Goal: Information Seeking & Learning: Check status

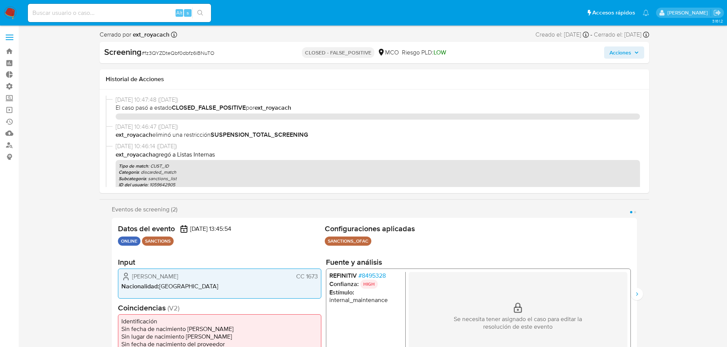
select select "10"
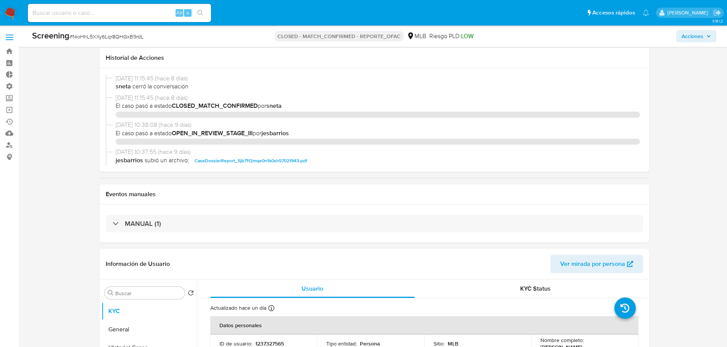
select select "10"
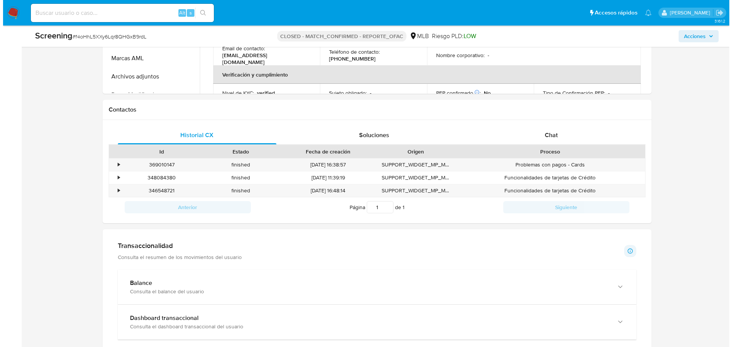
scroll to position [153, 0]
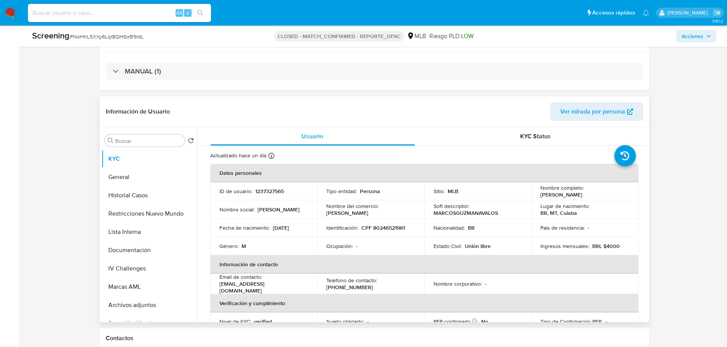
drag, startPoint x: 602, startPoint y: 196, endPoint x: 539, endPoint y: 196, distance: 62.9
click at [540, 196] on div "Nombre completo : Marcos Guzman Avalos" at bounding box center [584, 192] width 89 height 14
copy p "Marcos Guzman Avalos"
click at [555, 227] on p "País de residencia :" at bounding box center [562, 228] width 44 height 7
click at [137, 269] on button "IV Challenges" at bounding box center [145, 269] width 89 height 18
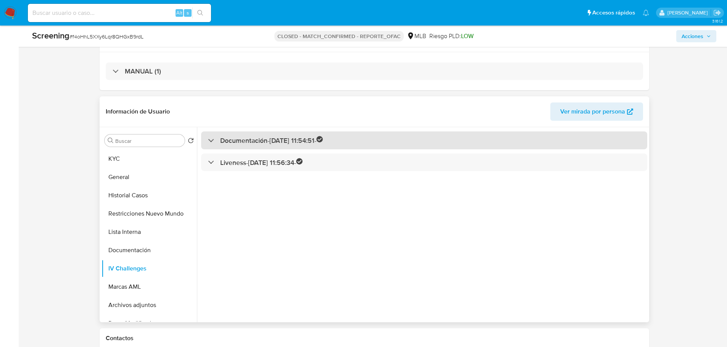
click at [276, 144] on h3 "Documentación - 07/12/2023 11:54:51 -" at bounding box center [271, 140] width 103 height 9
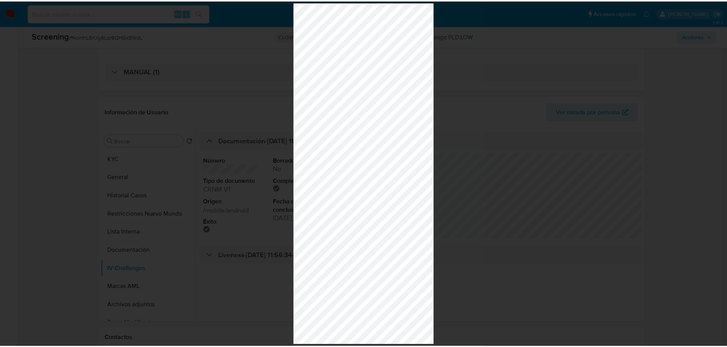
scroll to position [796, 0]
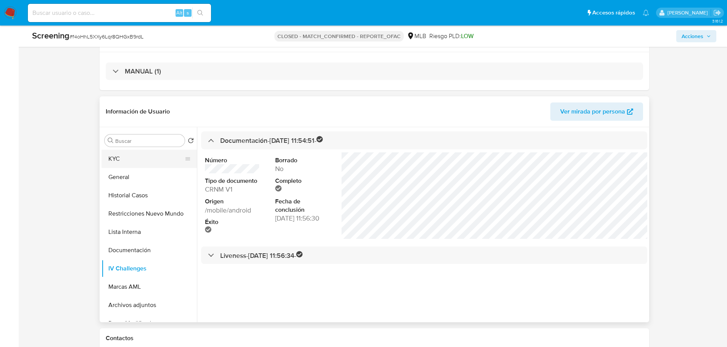
click at [138, 159] on button "KYC" at bounding box center [145, 159] width 89 height 18
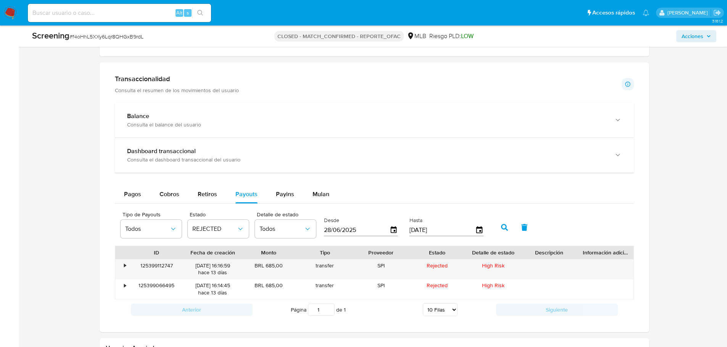
scroll to position [648, 0]
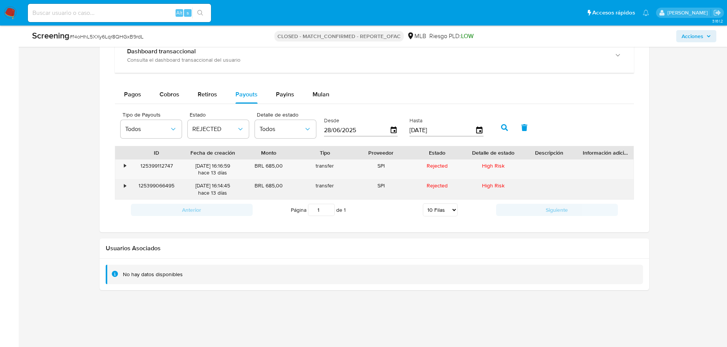
click at [167, 184] on div "125399066495" at bounding box center [157, 190] width 56 height 20
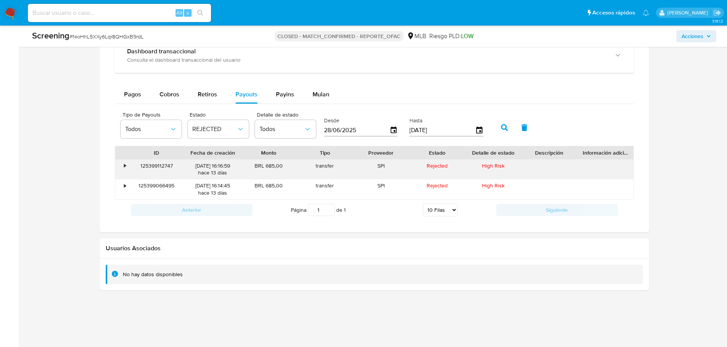
click at [156, 166] on div "125399112747" at bounding box center [157, 170] width 56 height 20
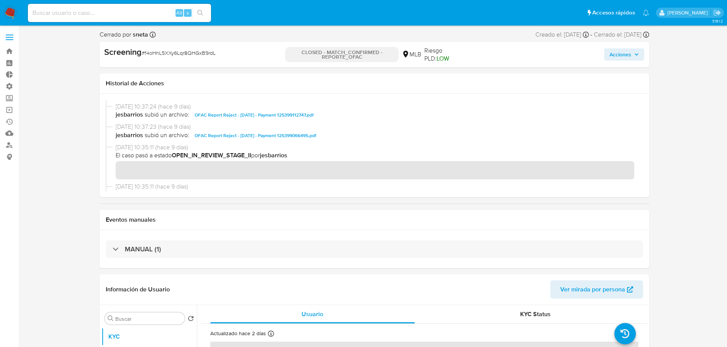
scroll to position [109, 0]
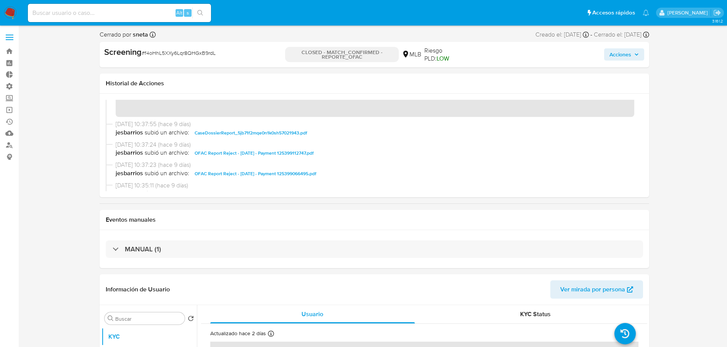
click at [258, 175] on span "OFAC Report Reject - 12th Sept 2025 - Payment 125399066495.pdf" at bounding box center [256, 173] width 122 height 9
click at [258, 153] on span "OFAC Report Reject - 12th Sept 2025 - Payment 125399112747.pdf" at bounding box center [254, 153] width 119 height 9
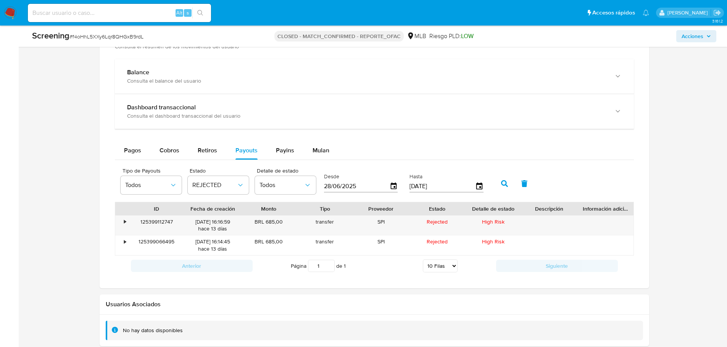
scroll to position [648, 0]
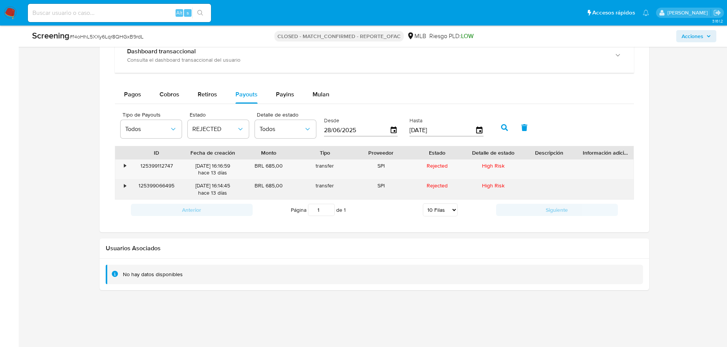
click at [159, 184] on div "125399066495" at bounding box center [157, 190] width 56 height 20
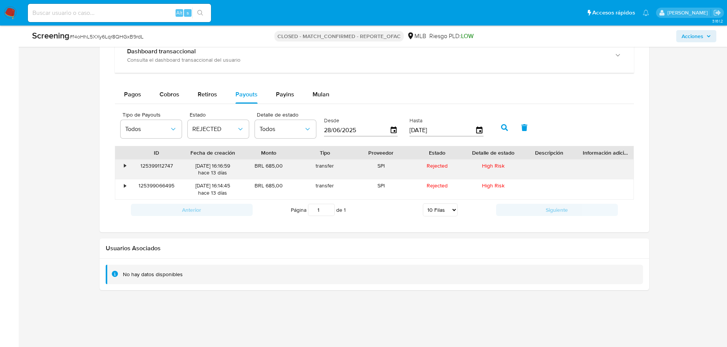
click at [156, 166] on div "125399112747" at bounding box center [157, 170] width 56 height 20
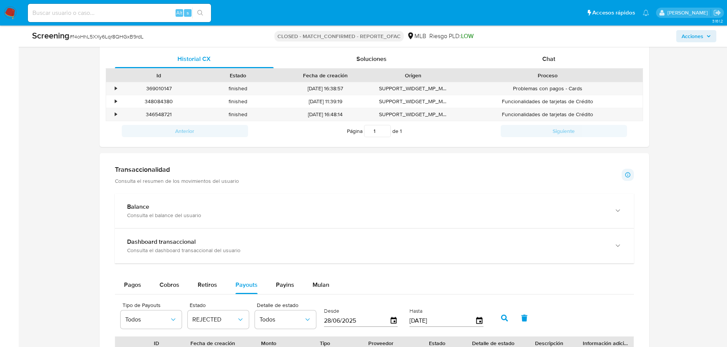
scroll to position [267, 0]
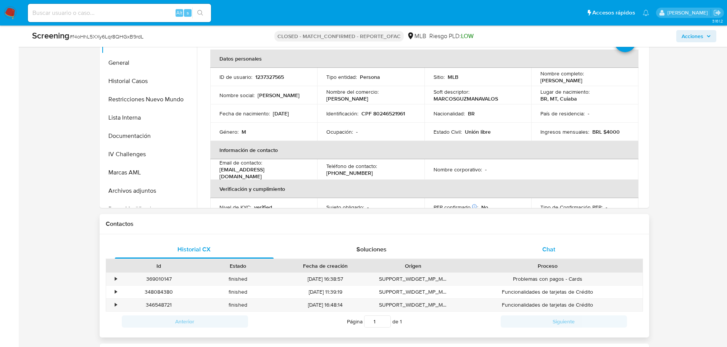
click at [545, 252] on span "Chat" at bounding box center [548, 249] width 13 height 9
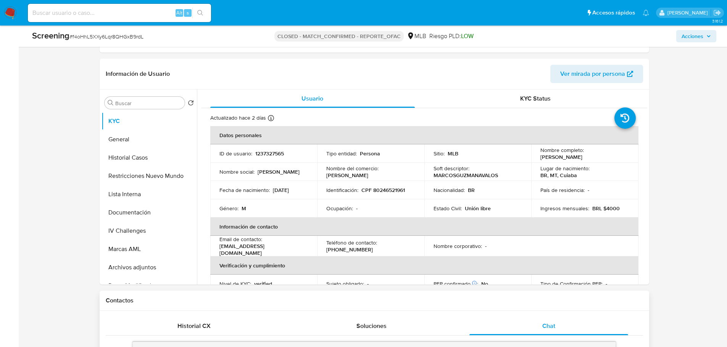
scroll to position [191, 0]
click at [128, 238] on button "IV Challenges" at bounding box center [145, 231] width 89 height 18
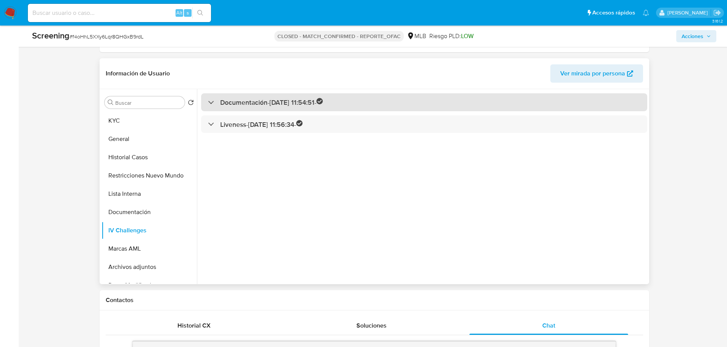
click at [272, 105] on h3 "Documentación - 07/12/2023 11:54:51 -" at bounding box center [271, 102] width 103 height 9
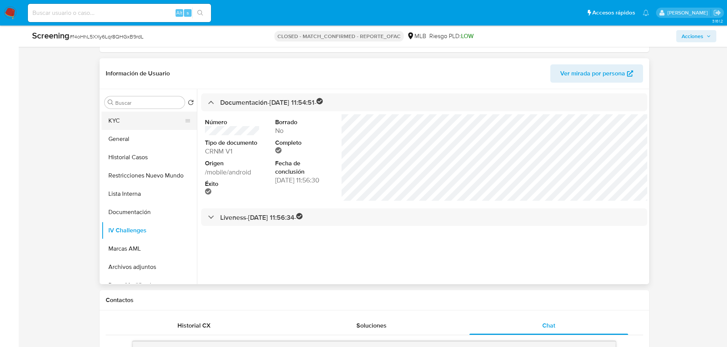
click at [162, 122] on button "KYC" at bounding box center [145, 121] width 89 height 18
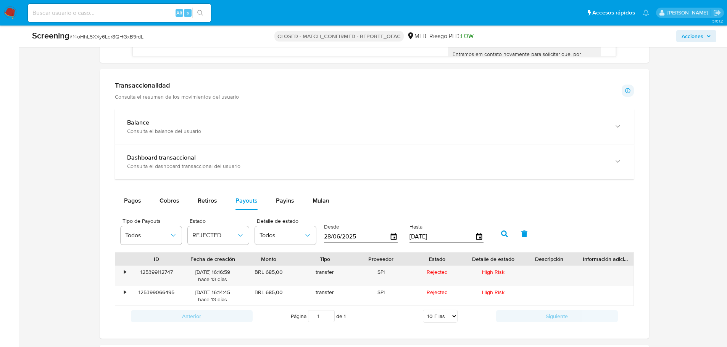
scroll to position [714, 0]
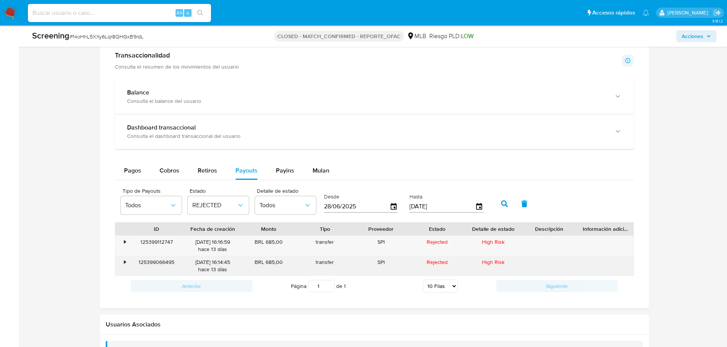
click at [169, 262] on div "125399066495" at bounding box center [157, 266] width 56 height 20
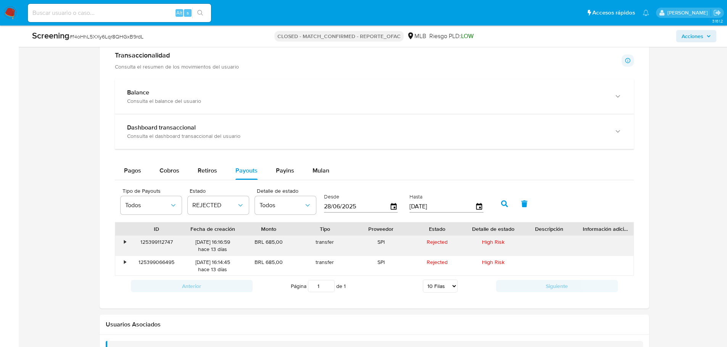
click at [166, 241] on div "125399112747" at bounding box center [157, 246] width 56 height 20
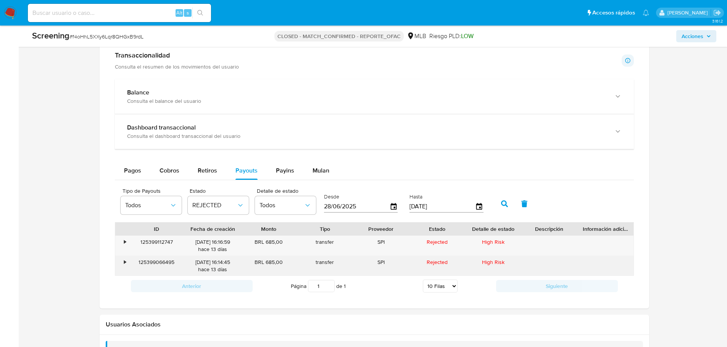
click at [144, 262] on div "125399066495" at bounding box center [157, 266] width 56 height 20
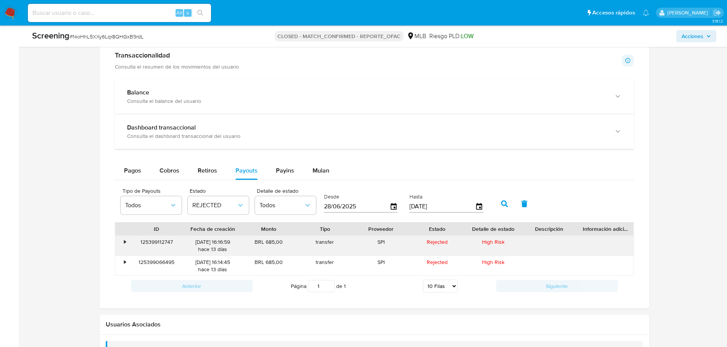
click at [153, 243] on div "125399112747" at bounding box center [157, 246] width 56 height 20
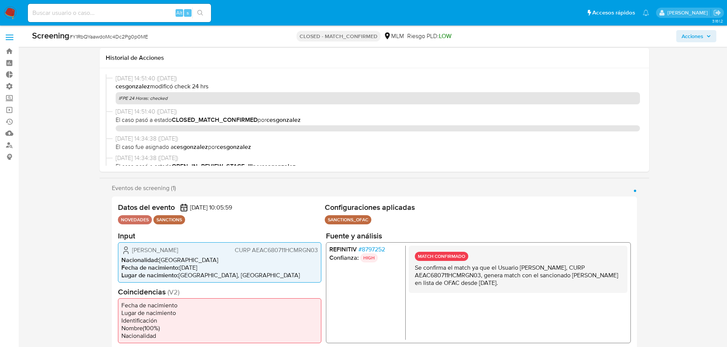
select select "10"
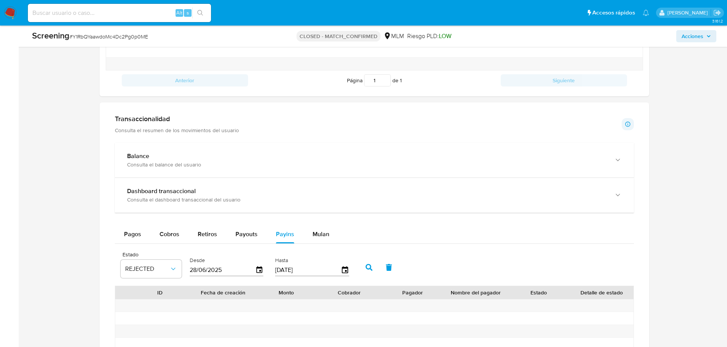
scroll to position [359, 0]
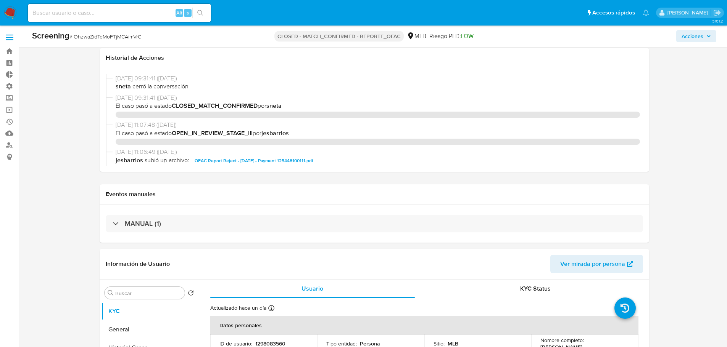
select select "10"
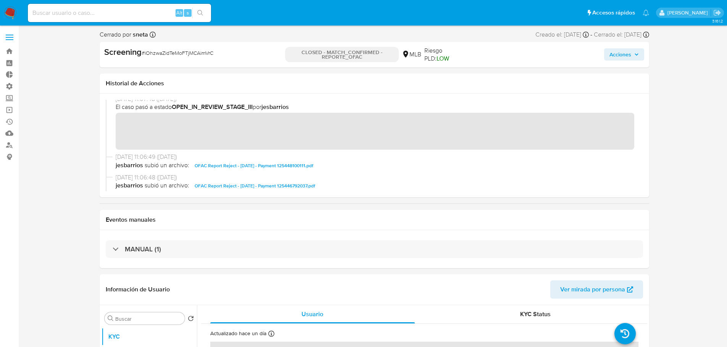
scroll to position [114, 0]
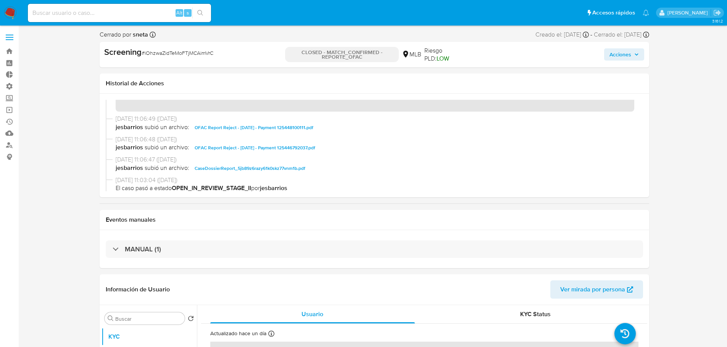
click at [247, 151] on span "OFAC Report Reject - 12th Sept 2025 - Payment 125446792037.pdf" at bounding box center [255, 147] width 121 height 9
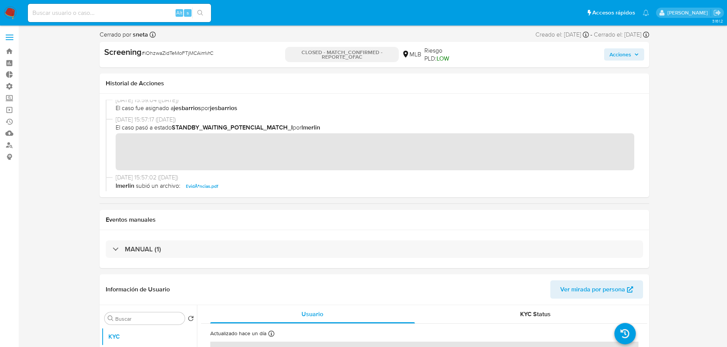
scroll to position [199, 0]
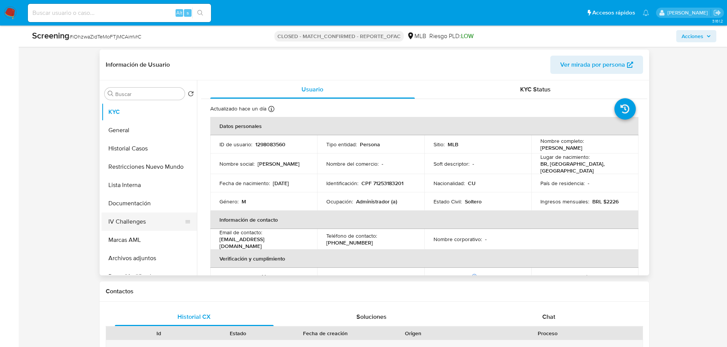
click at [127, 223] on button "IV Challenges" at bounding box center [145, 222] width 89 height 18
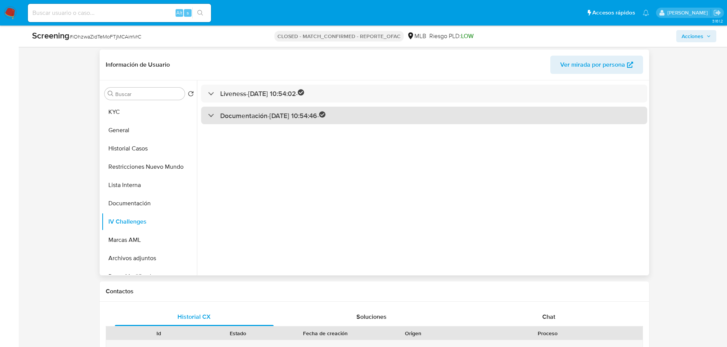
click at [278, 114] on h3 "Documentación - 28/06/2023 10:54:46 -" at bounding box center [273, 115] width 106 height 9
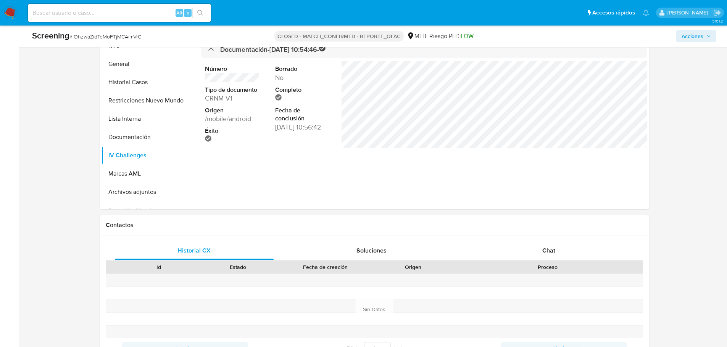
scroll to position [390, 0]
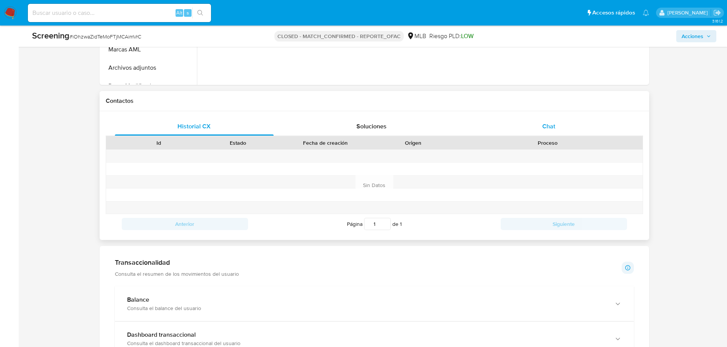
click at [556, 120] on div "Chat" at bounding box center [548, 126] width 159 height 18
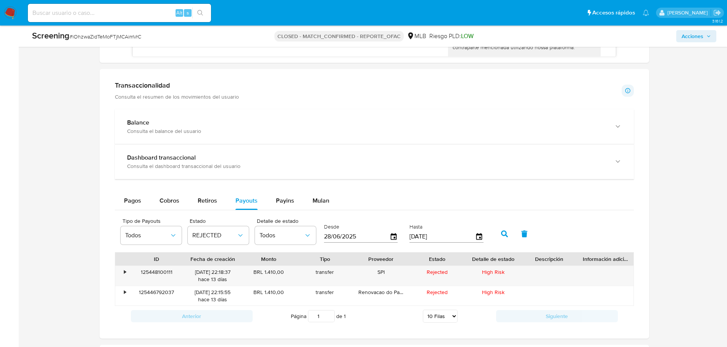
scroll to position [734, 0]
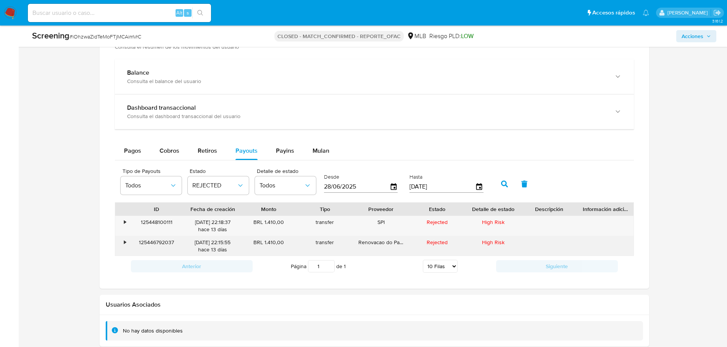
click at [146, 243] on div "125446792037" at bounding box center [157, 246] width 56 height 20
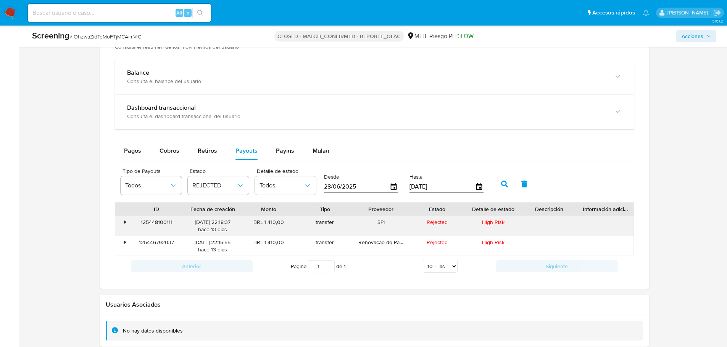
click at [156, 223] on div "125448100111" at bounding box center [157, 226] width 56 height 20
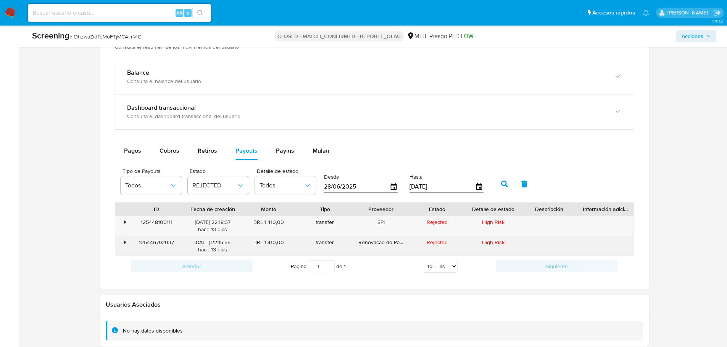
click at [156, 246] on div "125446792037" at bounding box center [157, 246] width 56 height 20
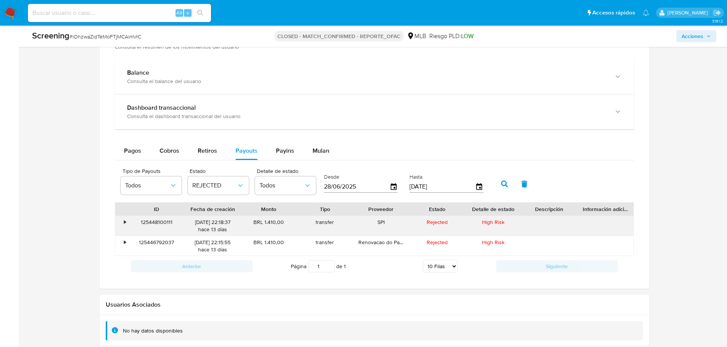
click at [160, 220] on div "125448100111" at bounding box center [157, 226] width 56 height 20
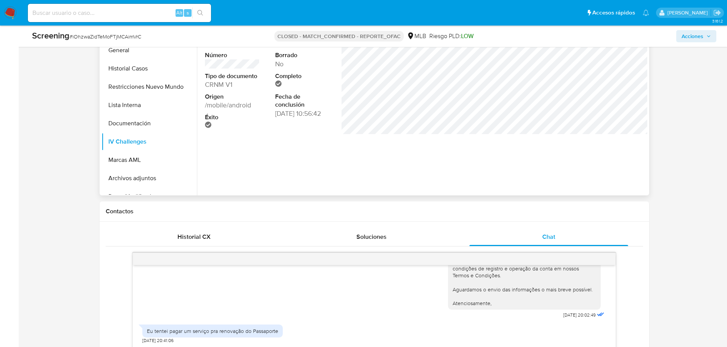
scroll to position [161, 0]
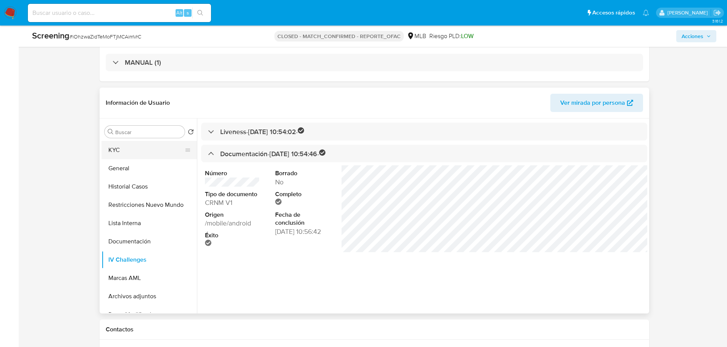
click at [138, 148] on button "KYC" at bounding box center [145, 150] width 89 height 18
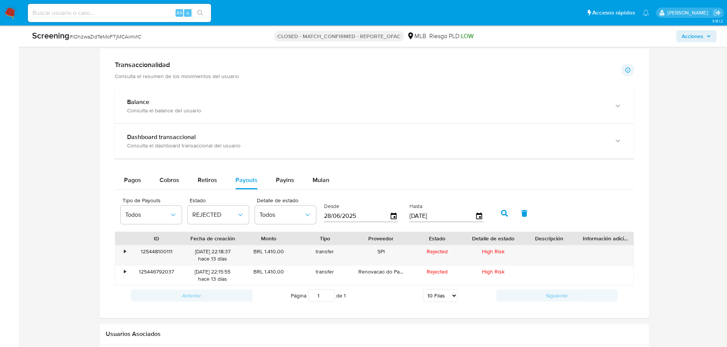
scroll to position [790, 0]
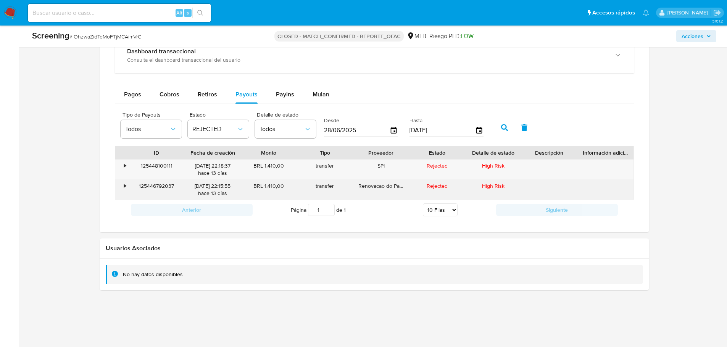
click at [159, 186] on div "125446792037" at bounding box center [157, 190] width 56 height 20
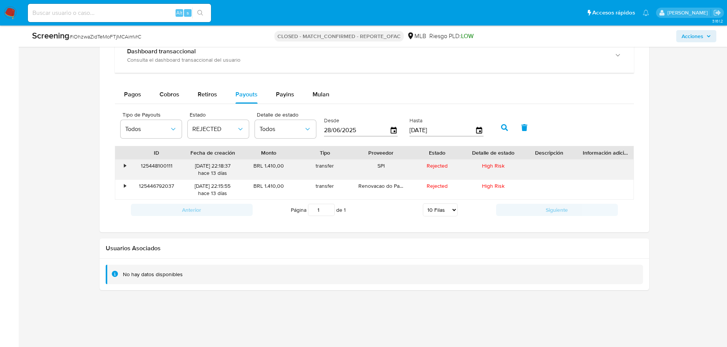
click at [158, 166] on div "125448100111" at bounding box center [157, 170] width 56 height 20
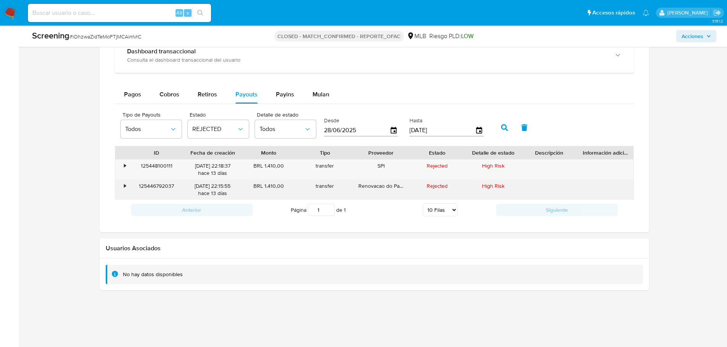
click at [159, 183] on div "125446792037" at bounding box center [157, 190] width 56 height 20
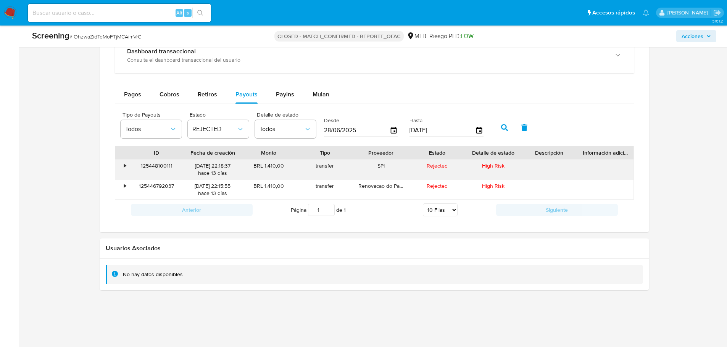
click at [167, 165] on div "125448100111" at bounding box center [157, 170] width 56 height 20
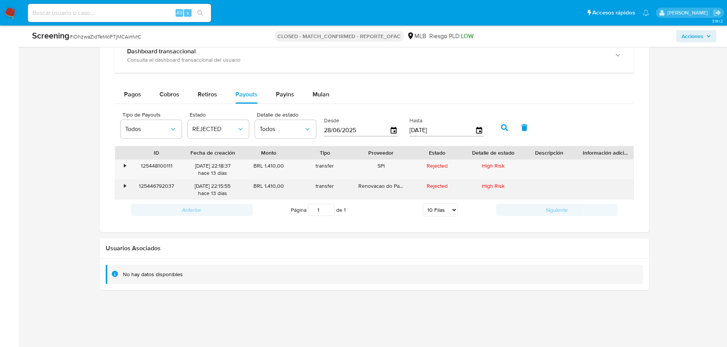
click at [165, 181] on div "125446792037" at bounding box center [157, 190] width 56 height 20
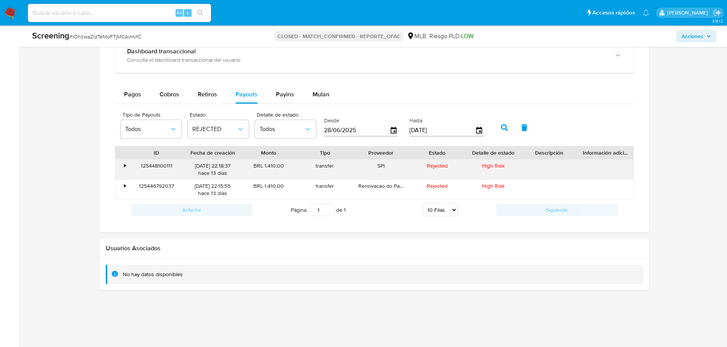
click at [165, 164] on div "125448100111" at bounding box center [157, 170] width 56 height 20
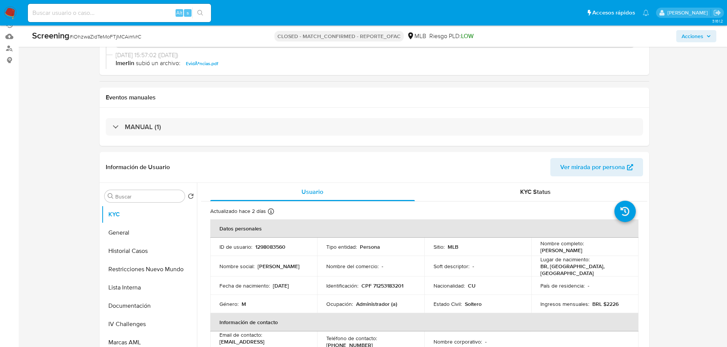
scroll to position [180, 0]
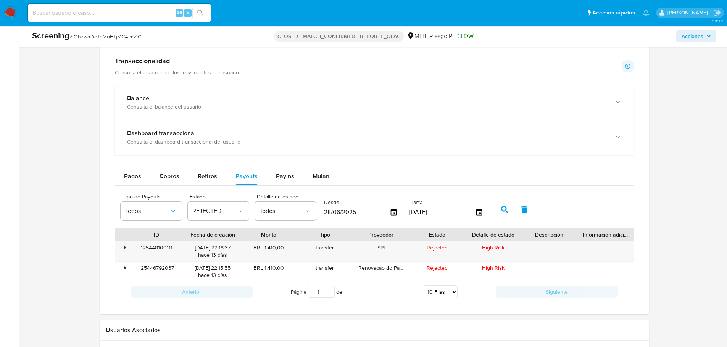
scroll to position [790, 0]
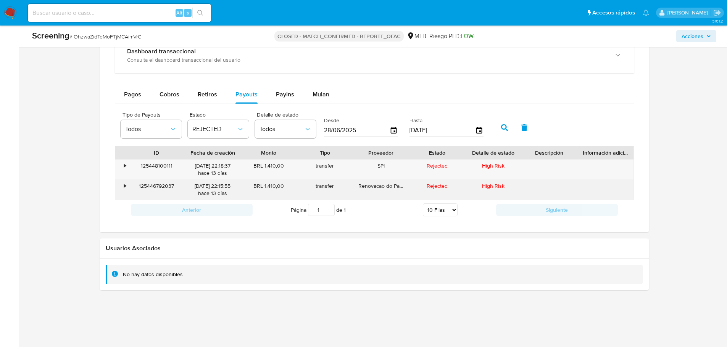
click at [161, 185] on div "125446792037" at bounding box center [157, 190] width 56 height 20
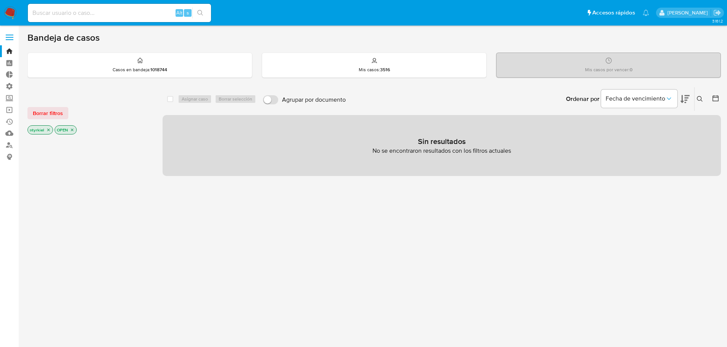
click at [118, 10] on input at bounding box center [119, 13] width 183 height 10
paste input "1461345703"
type input "1461345703"
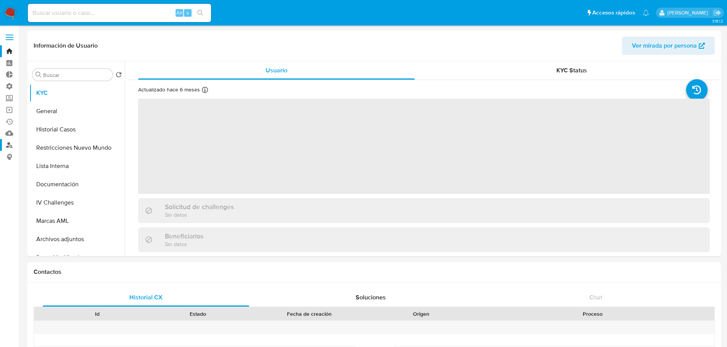
select select "10"
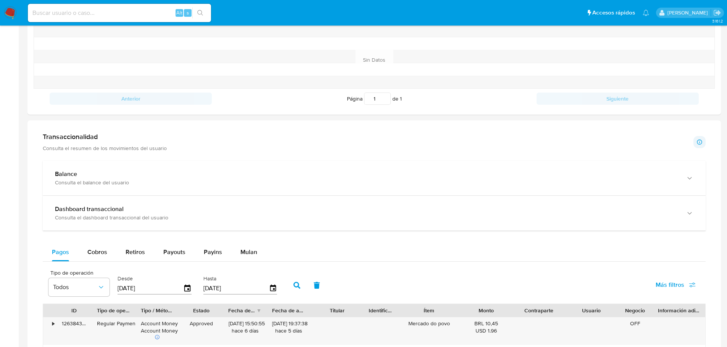
scroll to position [420, 0]
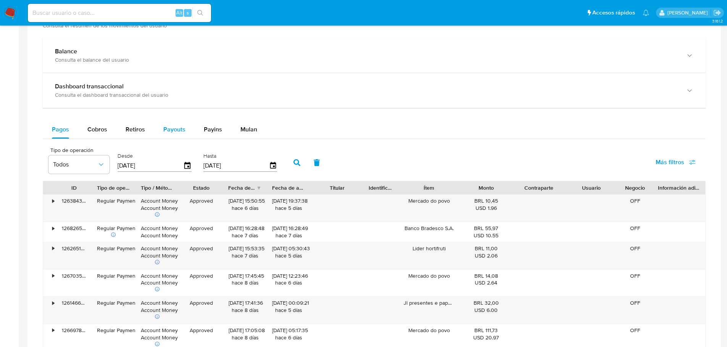
click at [185, 130] on button "Payouts" at bounding box center [174, 130] width 40 height 18
select select "10"
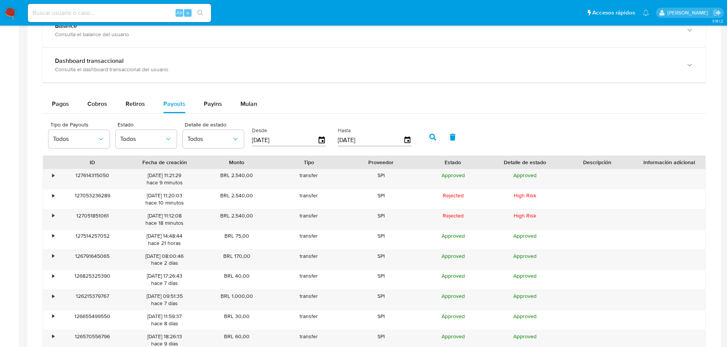
scroll to position [458, 0]
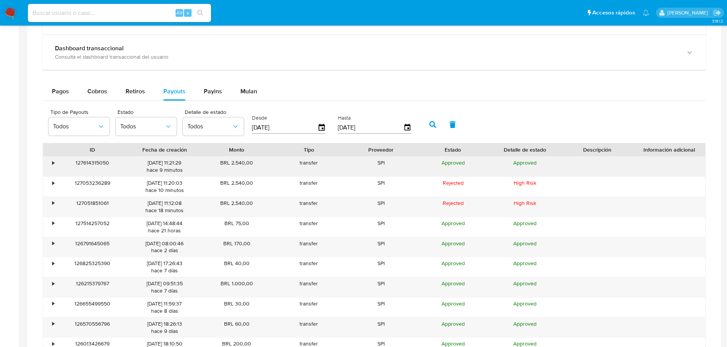
click at [53, 162] on div "•" at bounding box center [53, 162] width 2 height 7
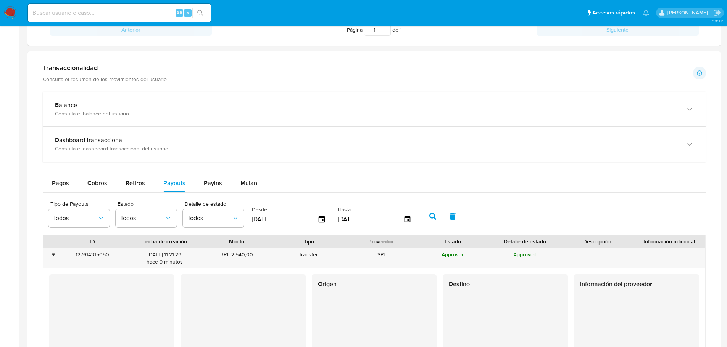
scroll to position [496, 0]
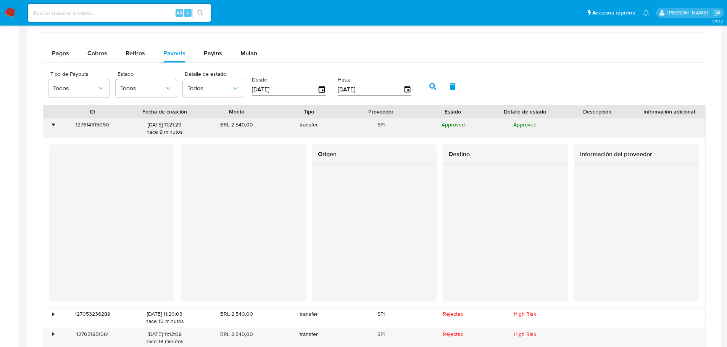
click at [48, 125] on div "•" at bounding box center [49, 129] width 13 height 20
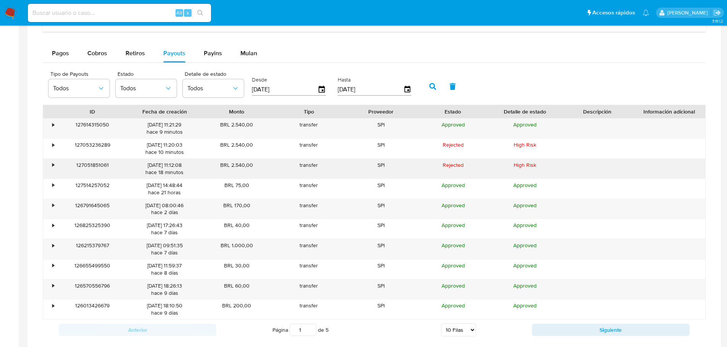
click at [88, 167] on div "127051851061" at bounding box center [92, 169] width 72 height 20
click at [87, 167] on div "127051851061" at bounding box center [92, 169] width 72 height 20
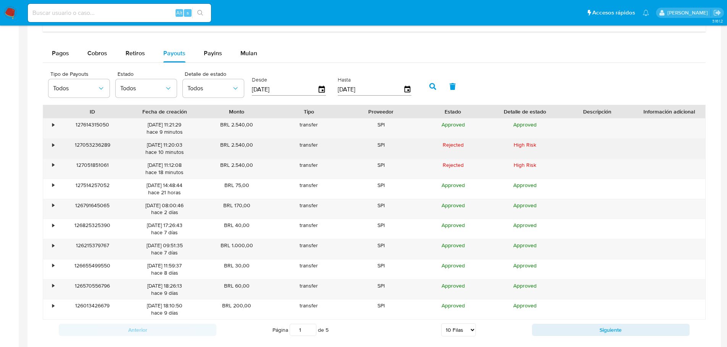
click at [102, 147] on div "127053236289" at bounding box center [92, 149] width 72 height 20
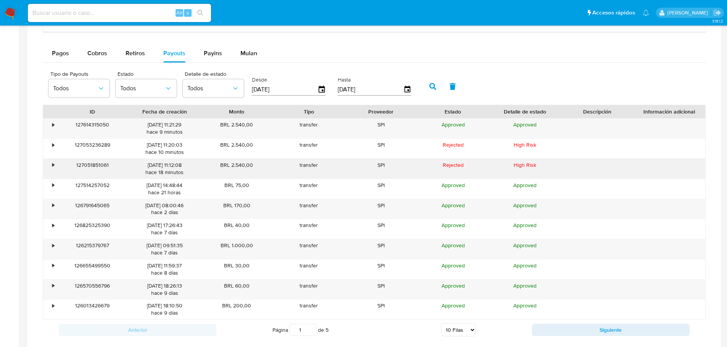
click at [216, 172] on div "BRL 2.540,00" at bounding box center [237, 169] width 72 height 20
click at [471, 49] on div "Pagos Cobros Retiros Payouts Payins Mulan" at bounding box center [374, 53] width 663 height 18
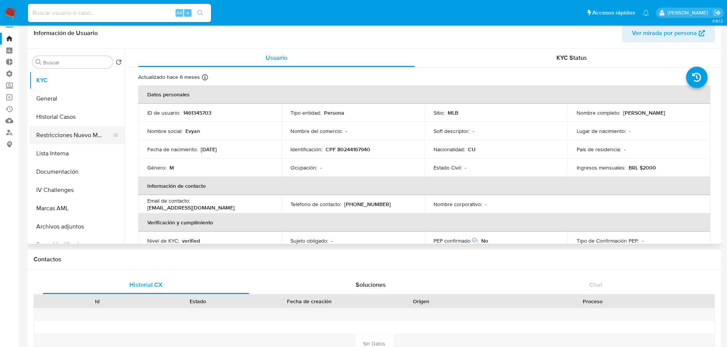
scroll to position [0, 0]
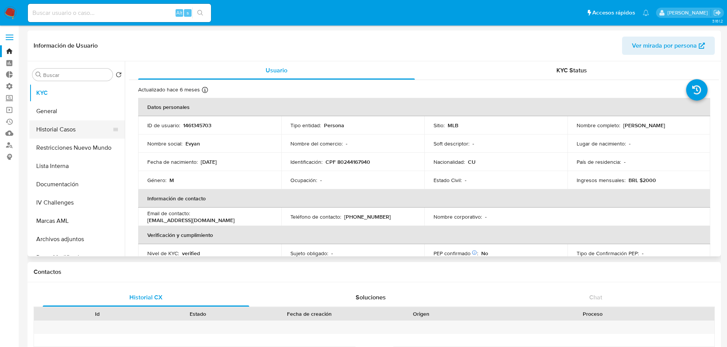
click at [83, 135] on button "Historial Casos" at bounding box center [73, 130] width 89 height 18
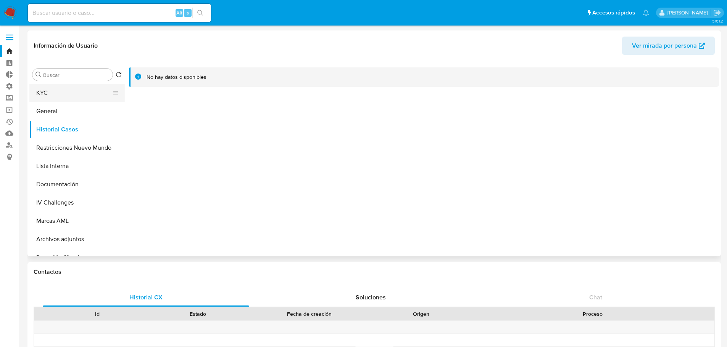
click at [48, 93] on button "KYC" at bounding box center [73, 93] width 89 height 18
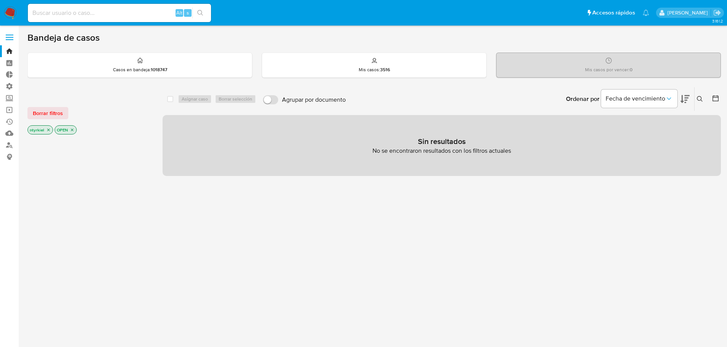
click at [7, 38] on label at bounding box center [9, 37] width 19 height 16
click at [0, 0] on input "checkbox" at bounding box center [0, 0] width 0 height 0
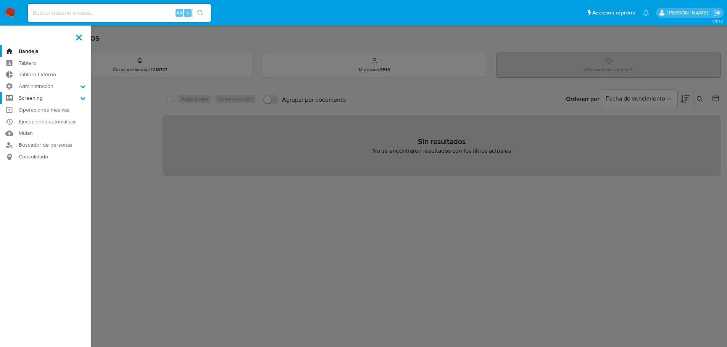
click at [40, 95] on label "Screening" at bounding box center [45, 98] width 91 height 12
click at [0, 0] on input "Screening" at bounding box center [0, 0] width 0 height 0
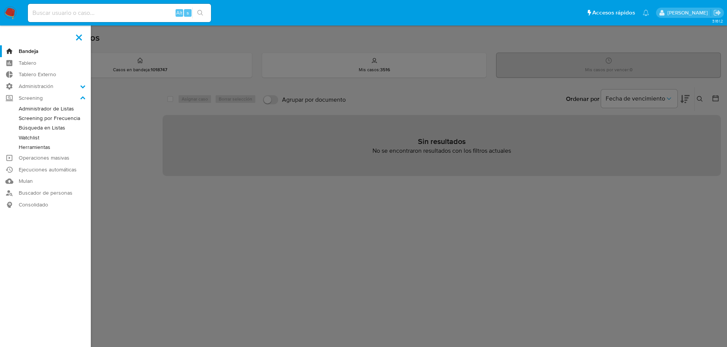
click at [48, 130] on link "Búsqueda en Listas" at bounding box center [45, 128] width 91 height 10
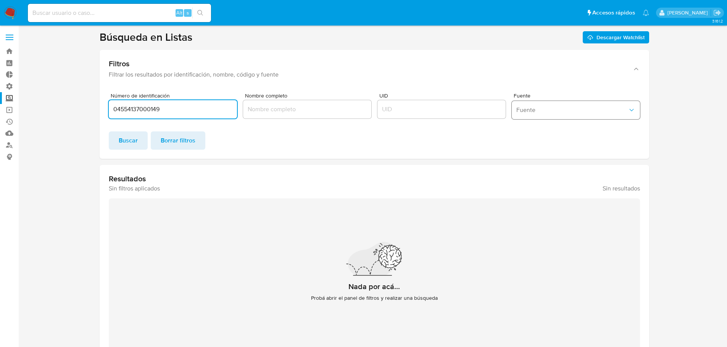
type input "04554137000149"
click at [535, 104] on button "Fuente" at bounding box center [576, 110] width 128 height 18
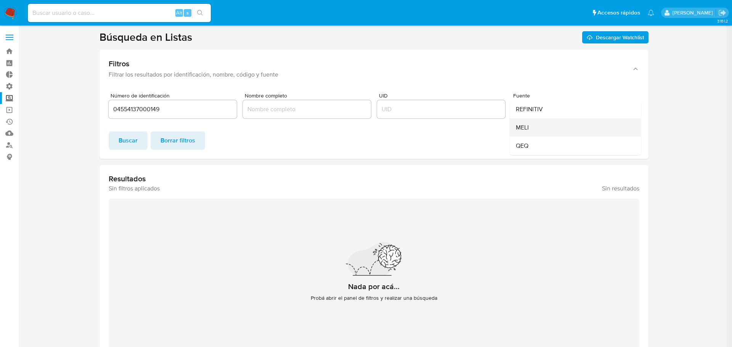
click at [531, 127] on div "MELI" at bounding box center [573, 128] width 114 height 18
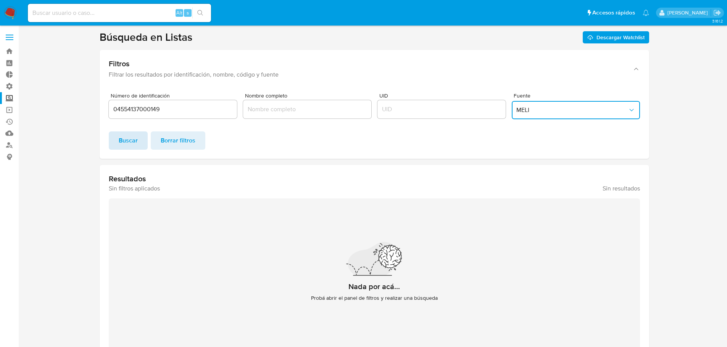
click at [132, 141] on span "Buscar" at bounding box center [128, 140] width 19 height 17
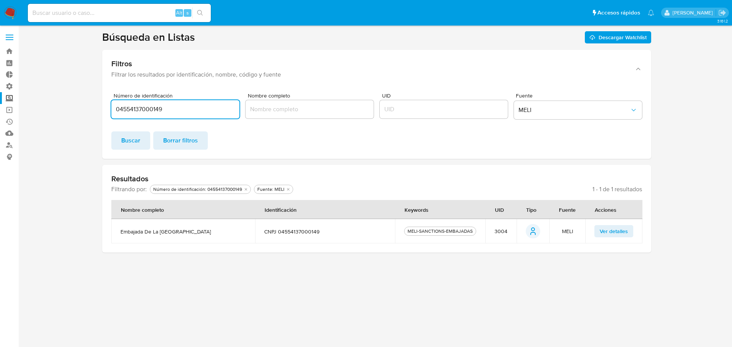
drag, startPoint x: 178, startPoint y: 106, endPoint x: 154, endPoint y: 108, distance: 24.6
click at [154, 108] on input "04554137000149" at bounding box center [175, 110] width 128 height 10
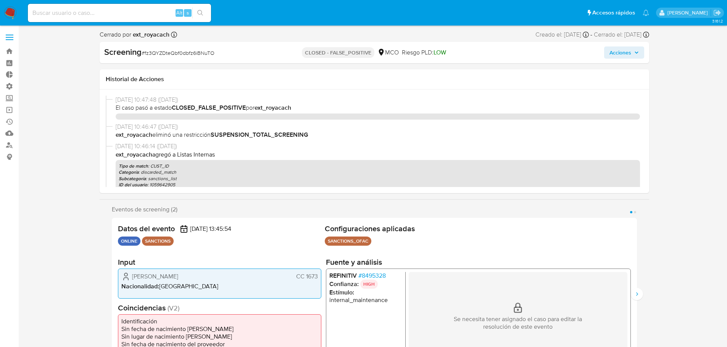
select select "10"
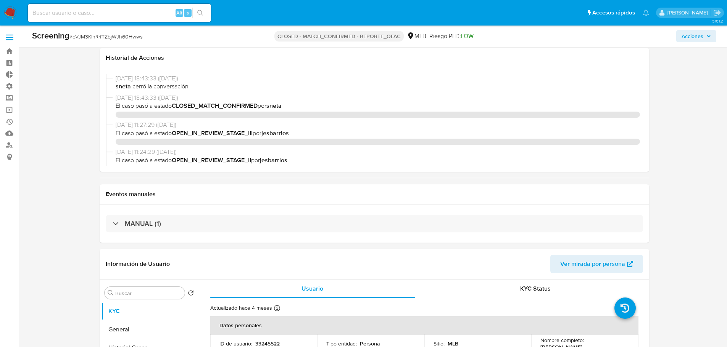
select select "10"
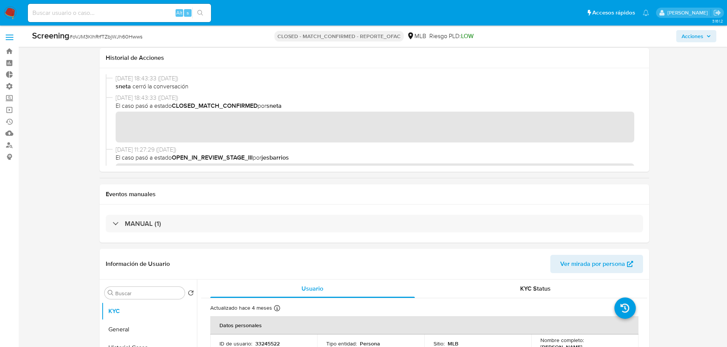
scroll to position [648, 0]
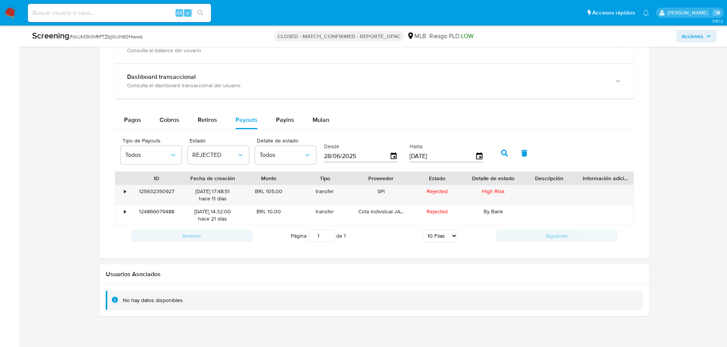
click at [160, 191] on div "125632350927" at bounding box center [157, 195] width 56 height 20
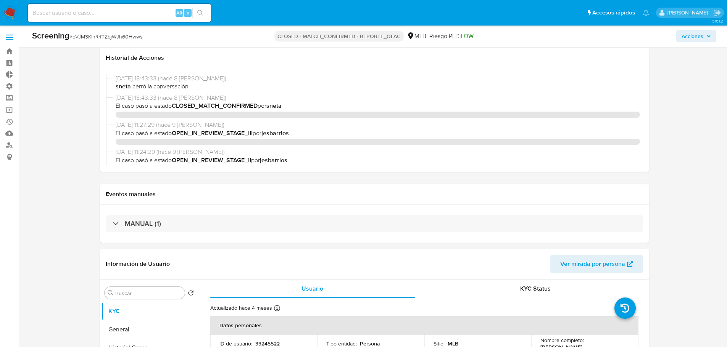
select select "10"
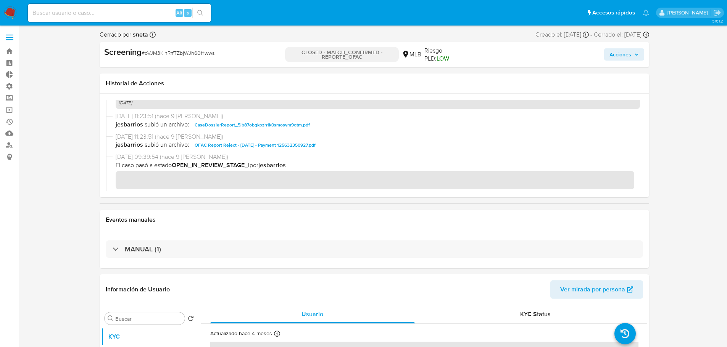
scroll to position [674, 0]
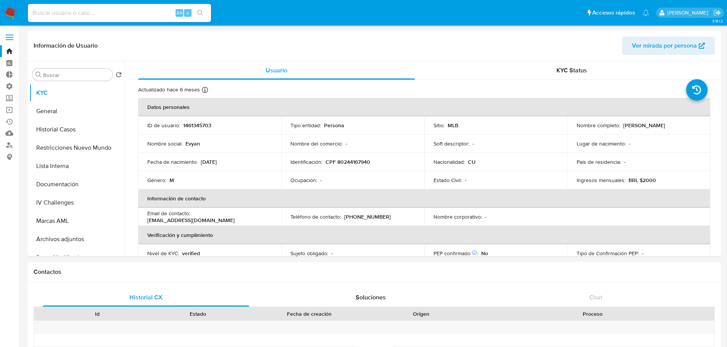
select select "10"
click at [72, 127] on button "Historial Casos" at bounding box center [73, 130] width 89 height 18
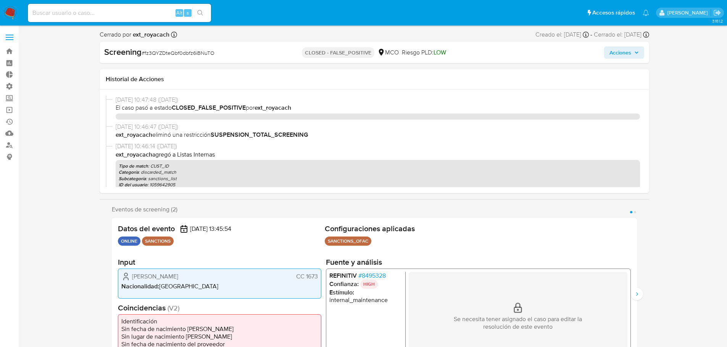
select select "10"
